Goal: Task Accomplishment & Management: Complete application form

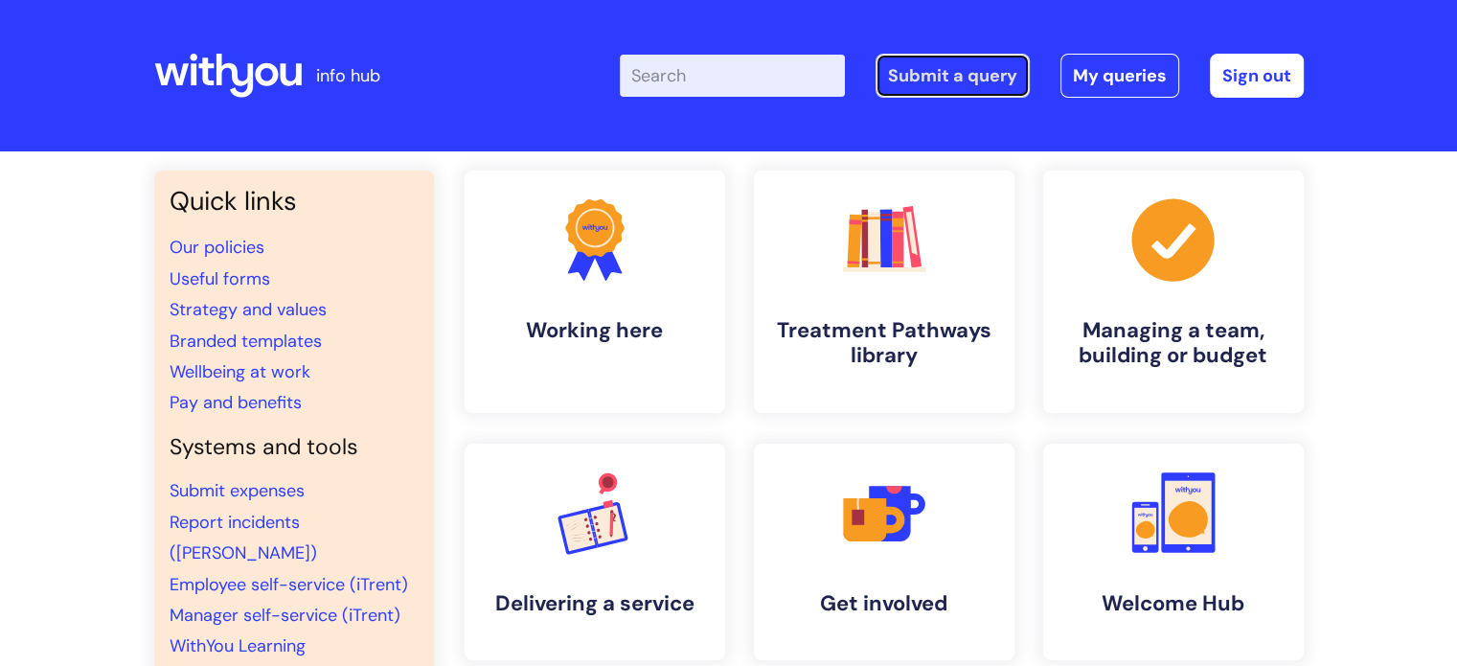
click at [916, 79] on link "Submit a query" at bounding box center [952, 76] width 154 height 44
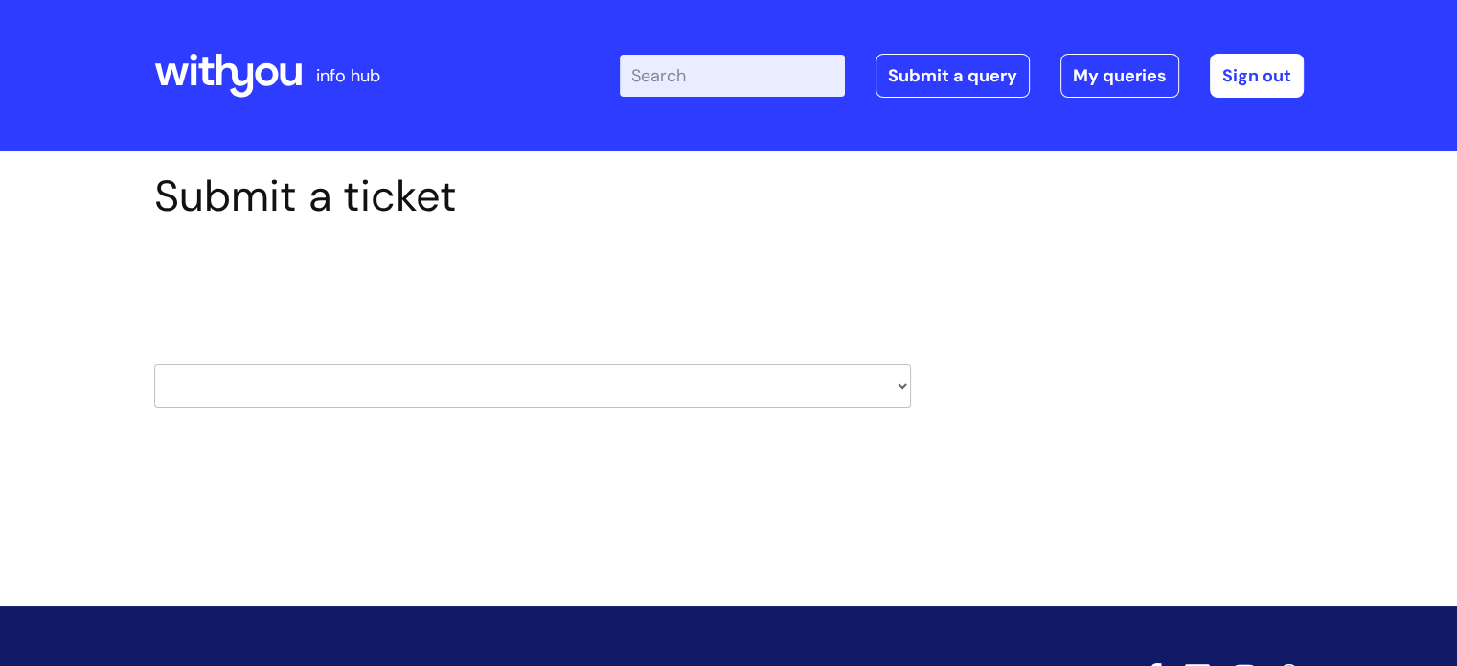
click at [651, 386] on select "HR / People IT and Support Clinical Drug Alerts Finance Accounts Data Support T…" at bounding box center [532, 386] width 757 height 44
select select "hr_/_people"
click at [154, 364] on select "HR / People IT and Support Clinical Drug Alerts Finance Accounts Data Support T…" at bounding box center [532, 386] width 757 height 44
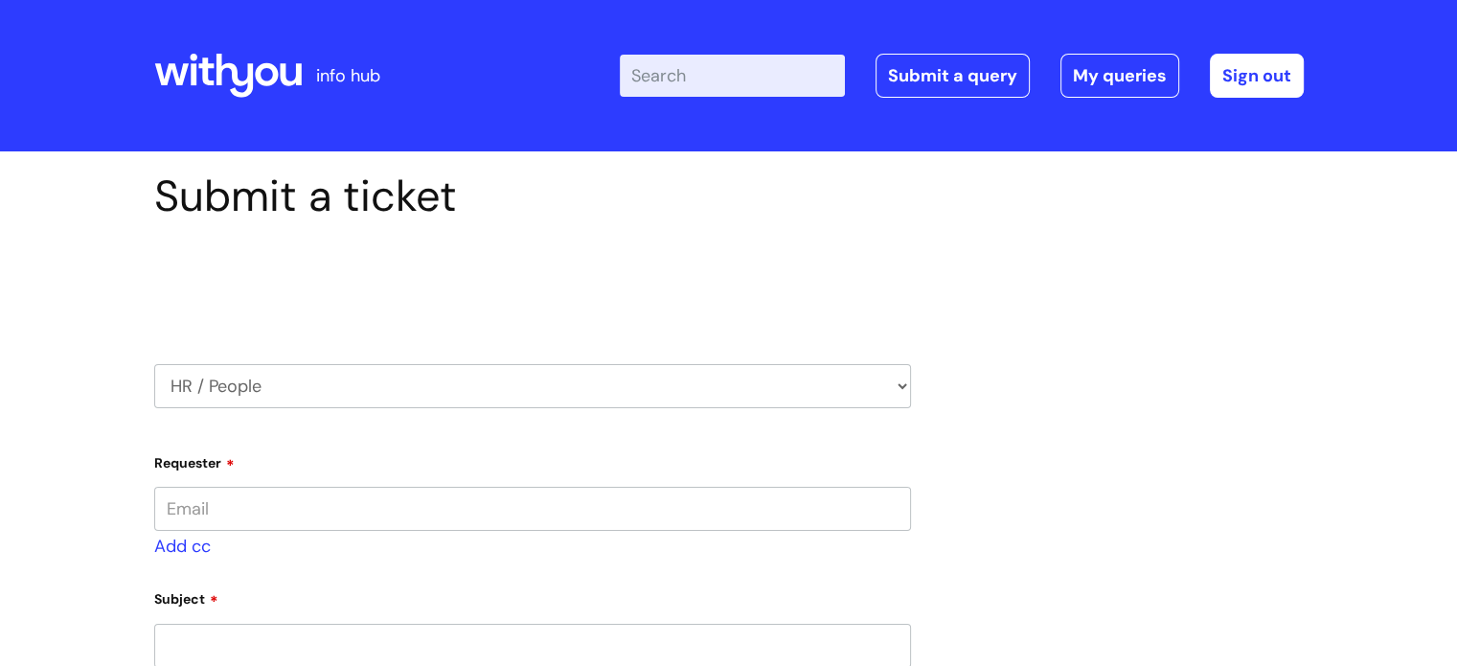
type input "claire.wyatt@wearewithyou.org.uk"
select select "80004286561"
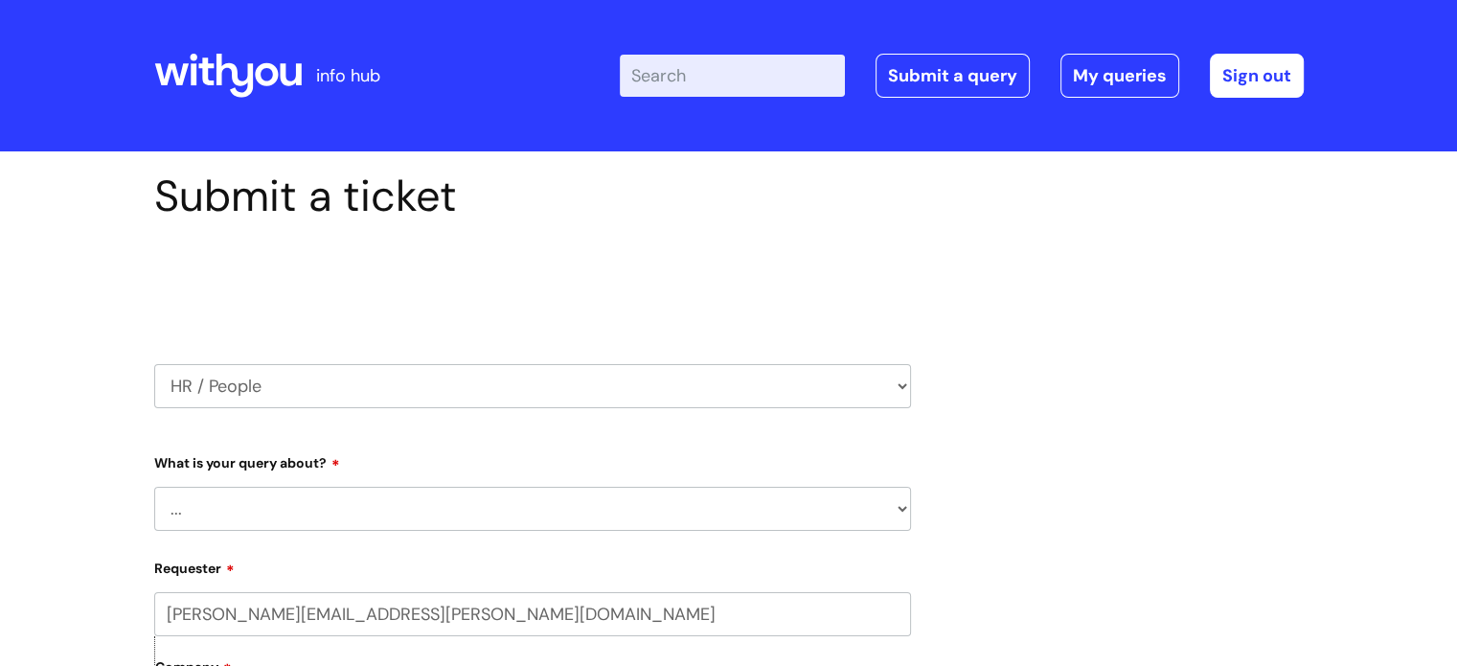
click at [259, 515] on select "... Absence Query Holiday Query Employee change request General HR Query iTrent…" at bounding box center [532, 509] width 757 height 44
click at [154, 487] on select "... Absence Query Holiday Query Employee change request General HR Query iTrent…" at bounding box center [532, 509] width 757 height 44
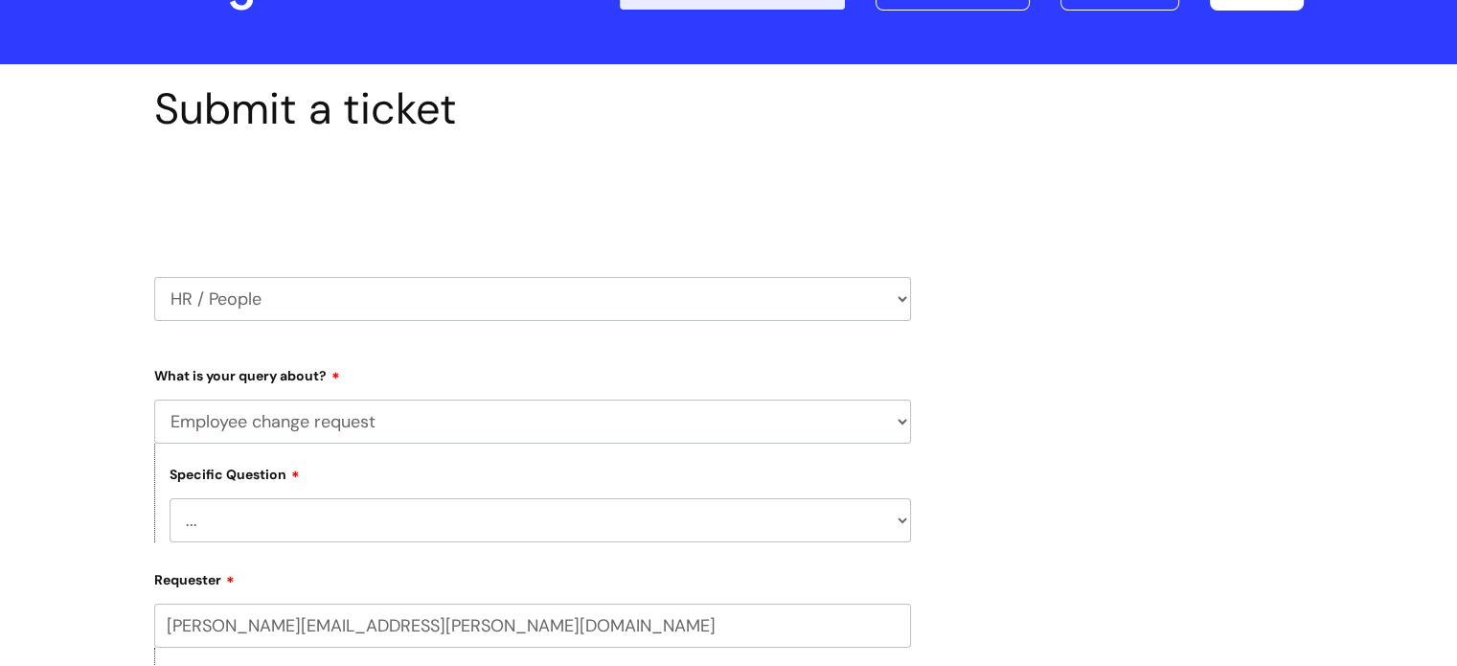
scroll to position [192, 0]
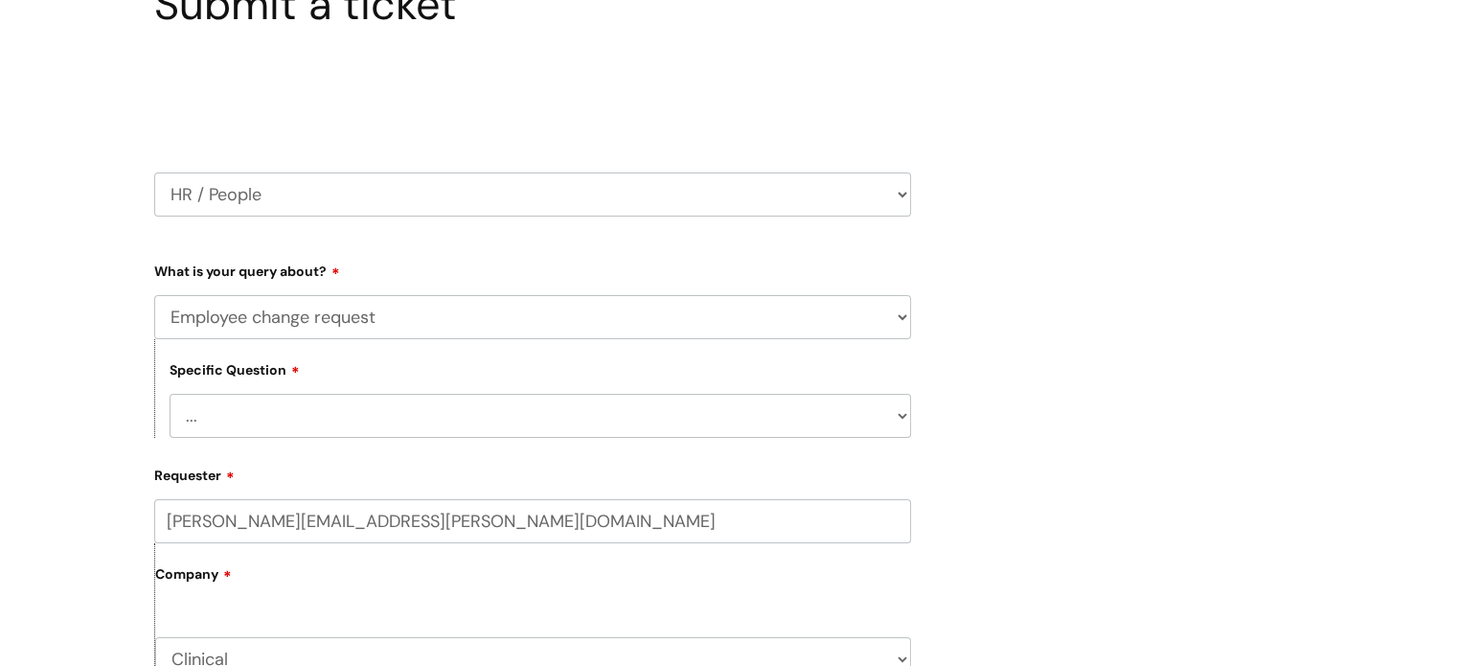
click at [314, 420] on select "... General employee change query Chasing update on employee change form progre…" at bounding box center [540, 416] width 741 height 44
click at [341, 317] on select "... Absence Query Holiday Query Employee change request General HR Query iTrent…" at bounding box center [532, 317] width 757 height 44
select select "General HR Query"
click at [154, 295] on select "... Absence Query Holiday Query Employee change request General HR Query iTrent…" at bounding box center [532, 317] width 757 height 44
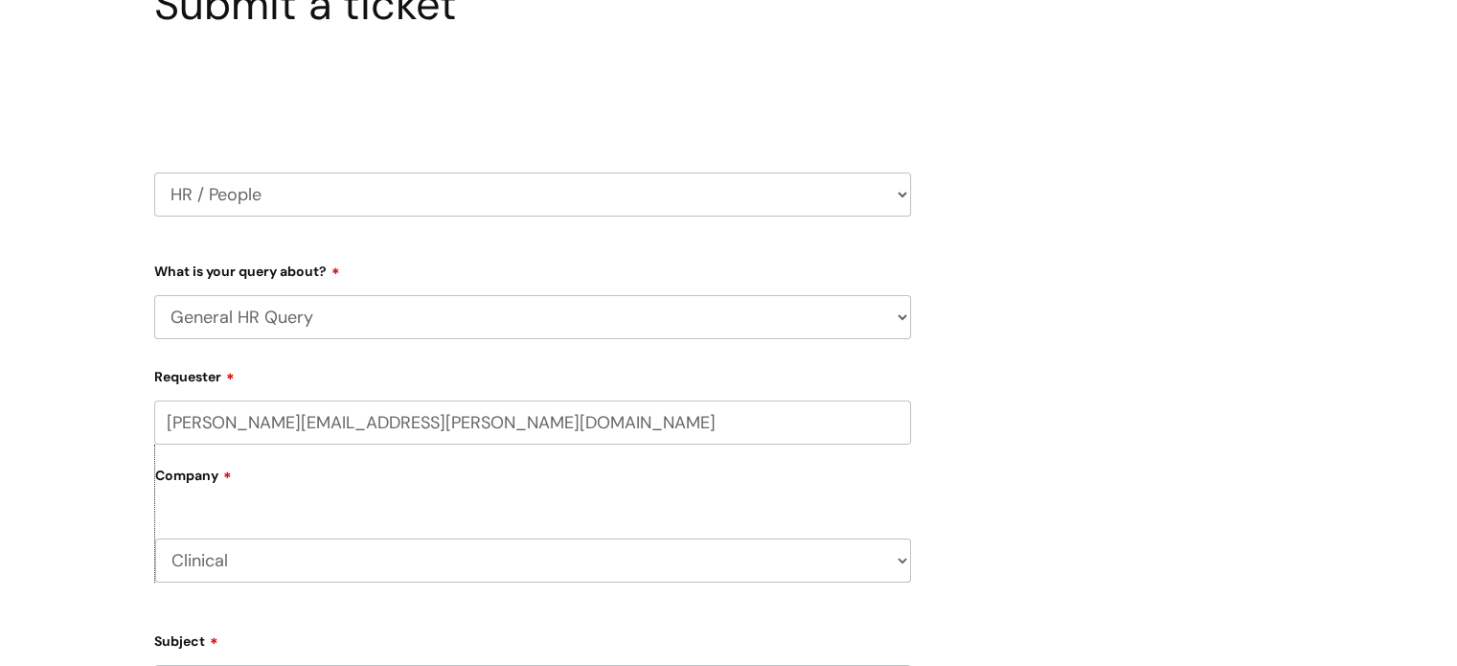
click at [299, 555] on select "Clinical Comms Group WithYou Current Staff" at bounding box center [533, 560] width 756 height 44
click at [155, 538] on select "Clinical Comms Group WithYou Current Staff" at bounding box center [533, 560] width 756 height 44
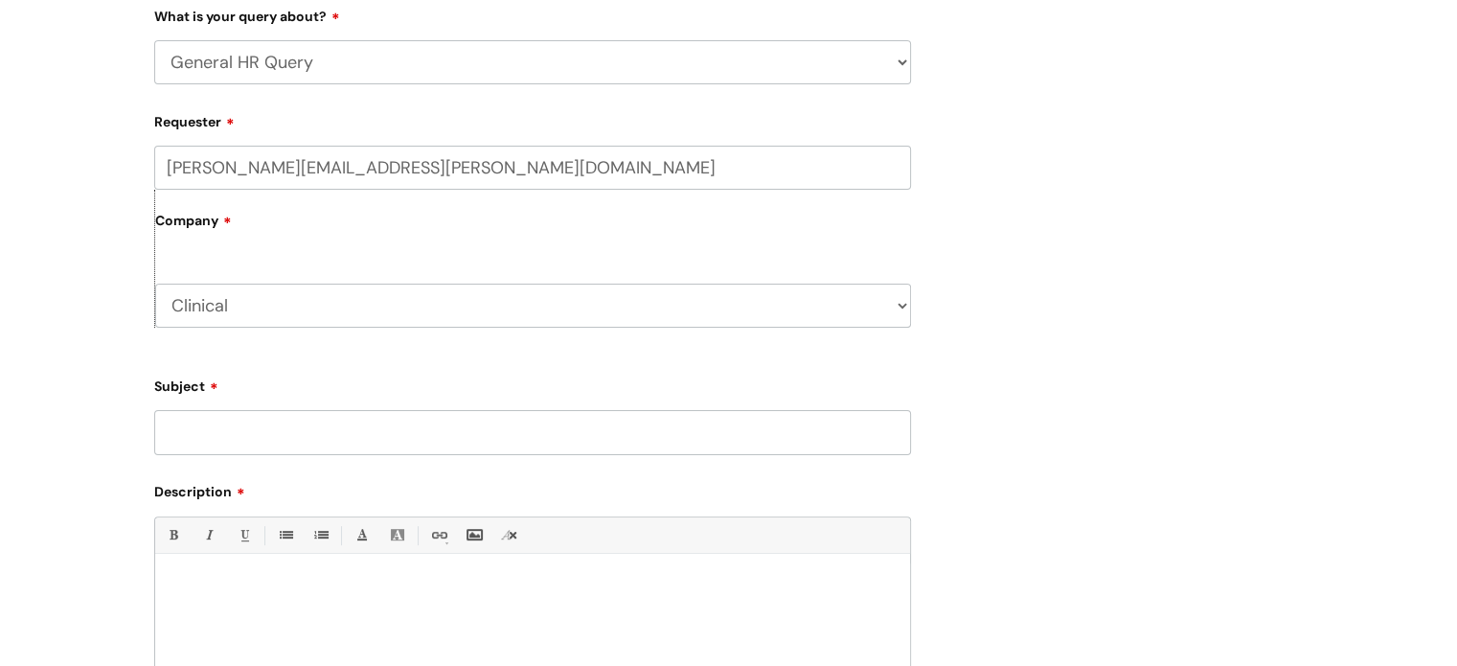
scroll to position [575, 0]
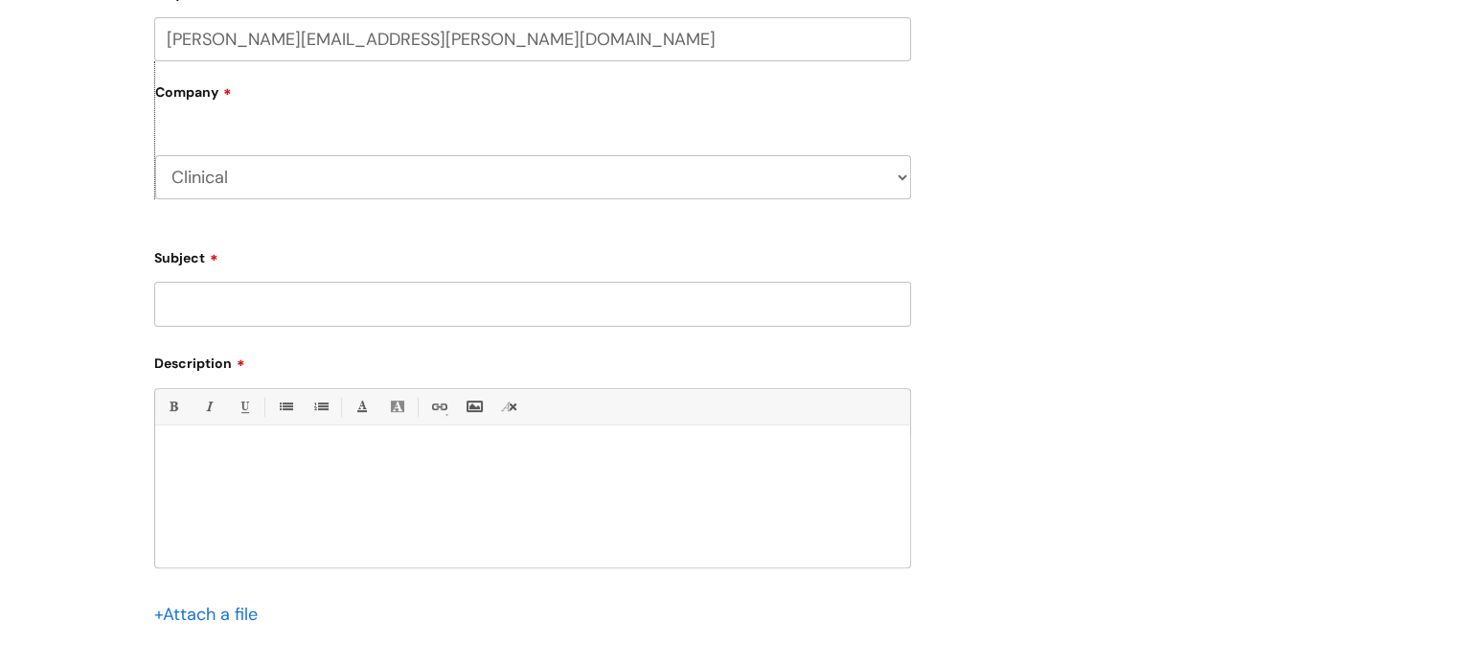
click at [284, 292] on input "Subject" at bounding box center [532, 304] width 757 height 44
type input "Hours reduction request"
click at [371, 471] on div at bounding box center [532, 501] width 755 height 132
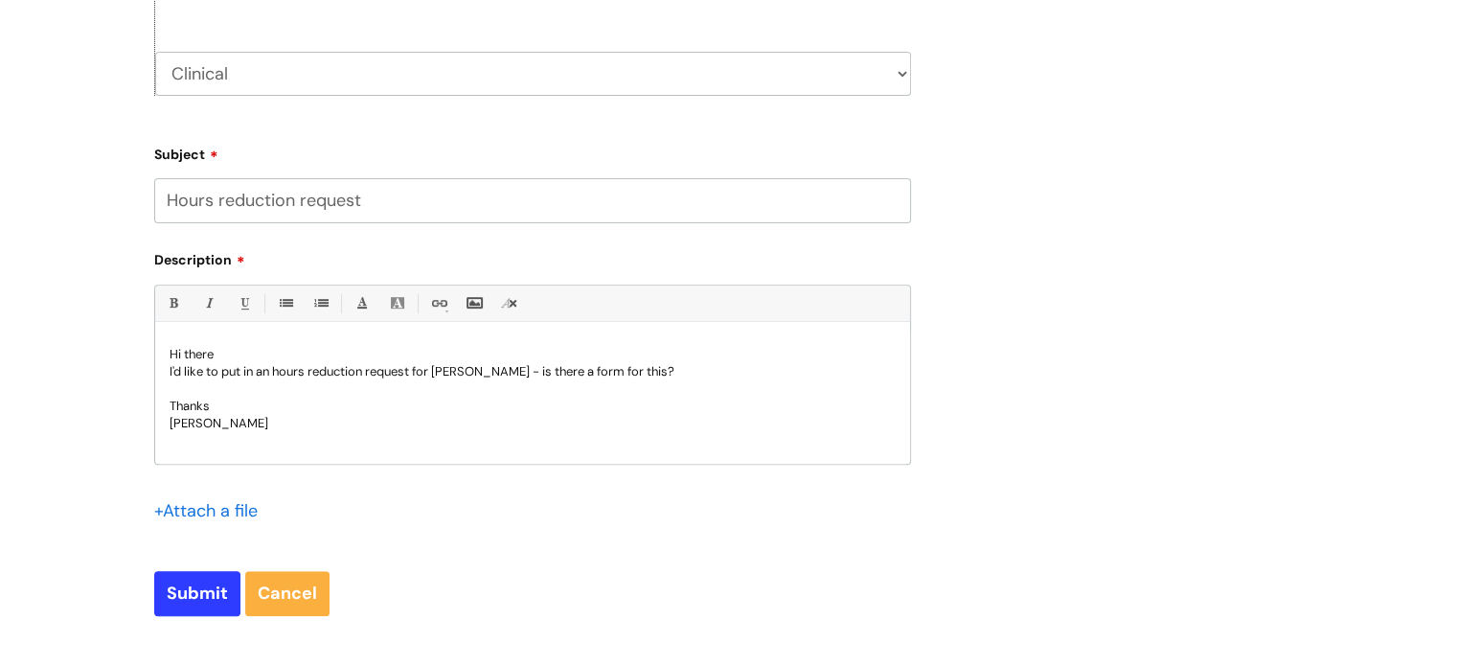
scroll to position [862, 0]
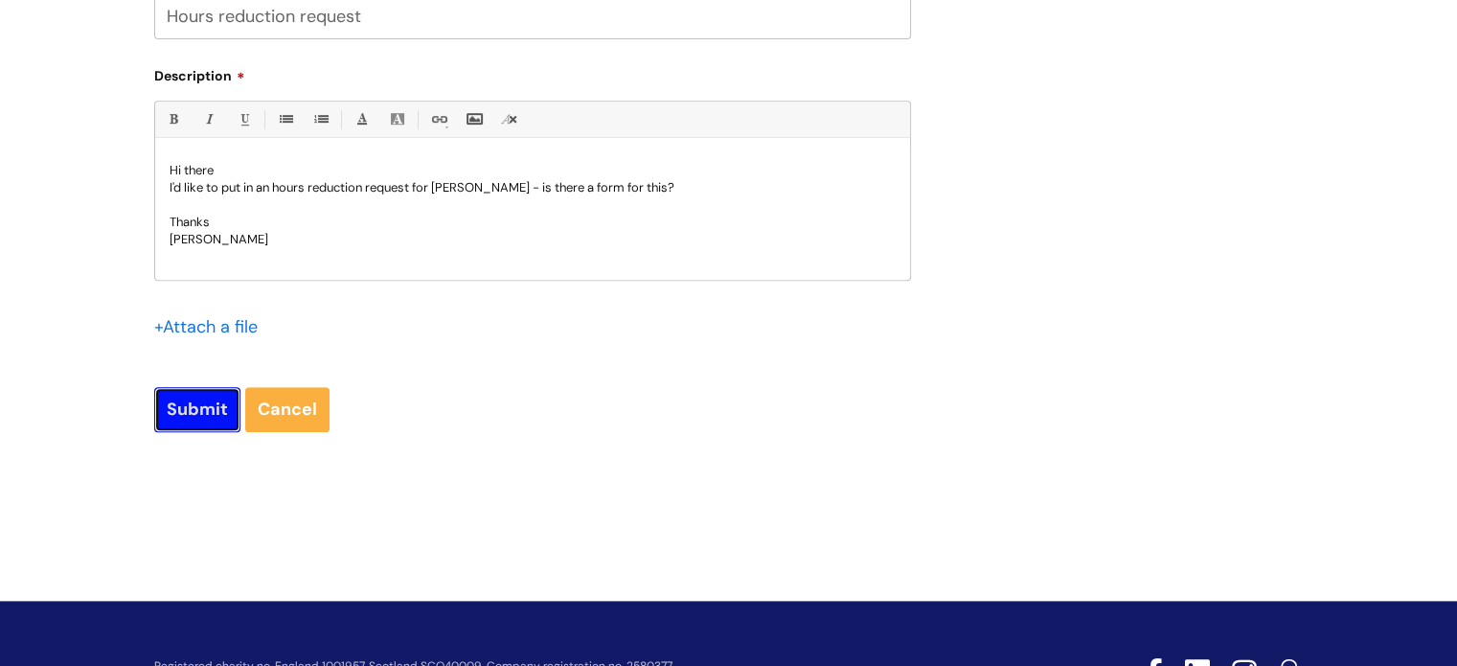
click at [181, 397] on input "Submit" at bounding box center [197, 409] width 86 height 44
type input "Please Wait..."
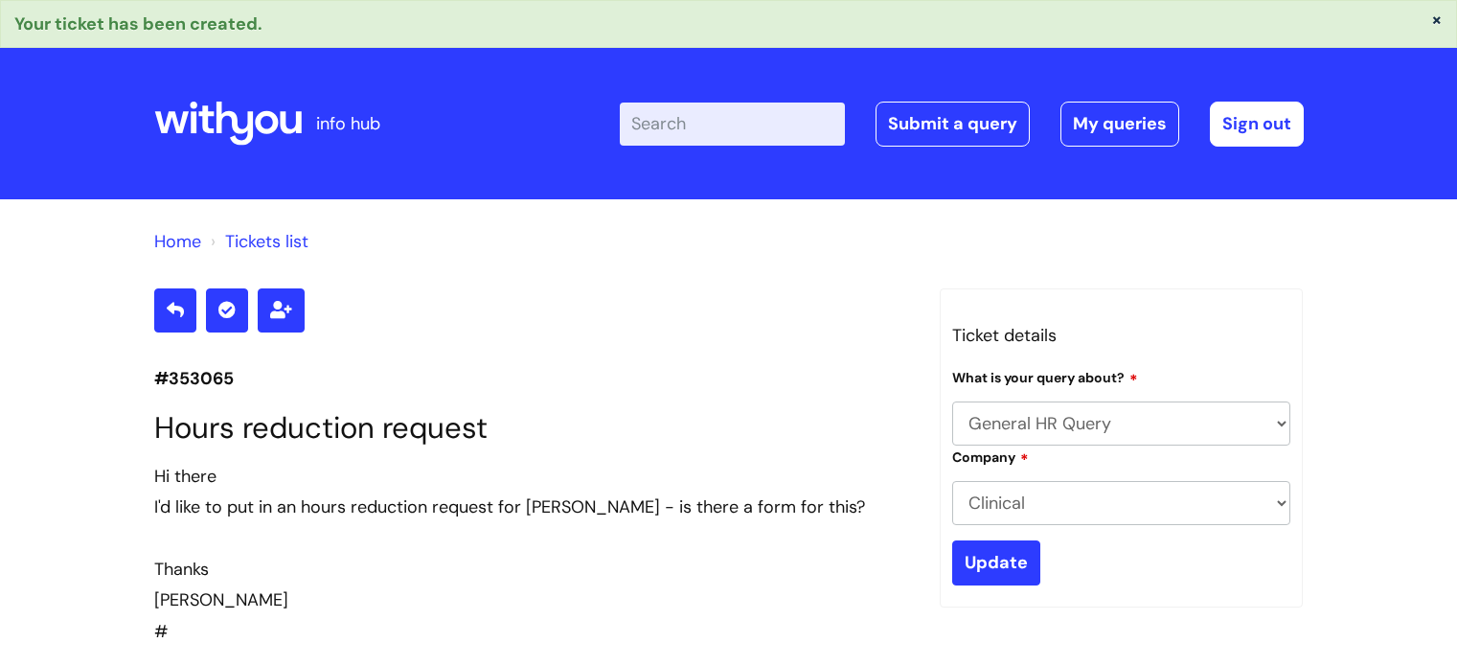
select select "General HR Query"
